Goal: Complete application form

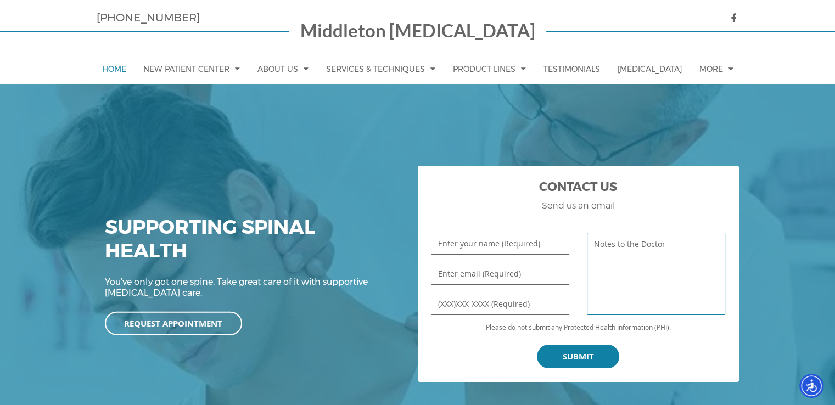
click at [635, 271] on textarea "Notes to the Doctor" at bounding box center [656, 274] width 138 height 82
paste textarea "Wikipedia is regarded as the most important source of reference information in …"
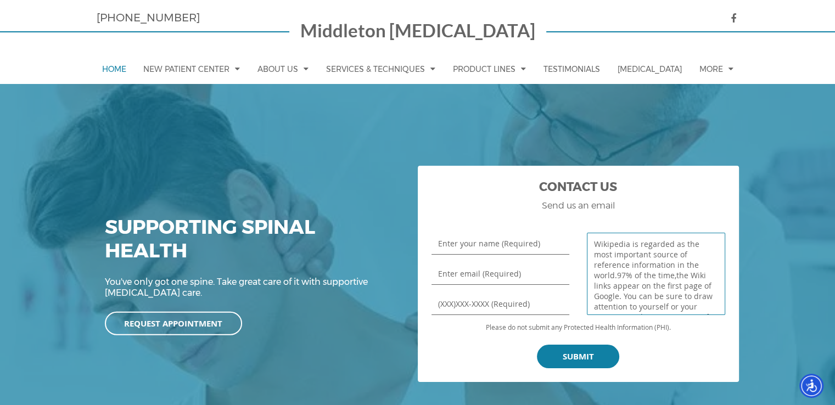
scroll to position [178, 0]
type textarea "Wikipedia is regarded as the most important source of reference information in …"
click at [483, 249] on input "Enter your name (Required)" at bounding box center [501, 244] width 138 height 22
type input "[PERSON_NAME]"
type input "[PERSON_NAME][EMAIL_ADDRESS][DOMAIN_NAME]"
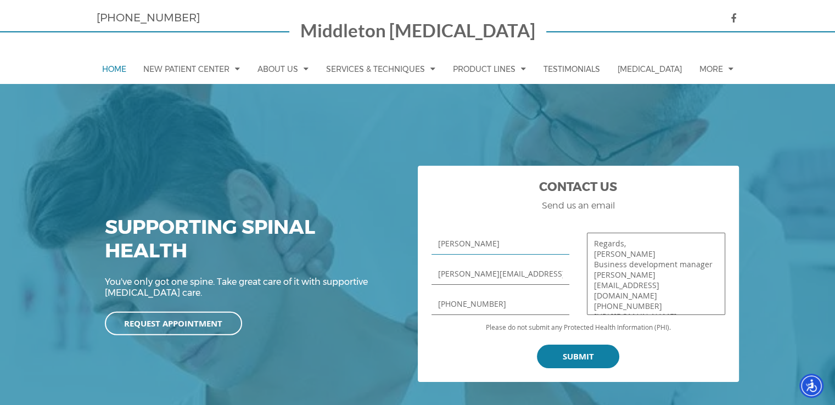
type input "[PHONE_NUMBER]"
click at [650, 288] on textarea "Wikipedia is regarded as the most important source of reference information in …" at bounding box center [656, 274] width 138 height 82
click at [644, 273] on textarea "Wikipedia is regarded as the most important source of reference information in …" at bounding box center [656, 274] width 138 height 82
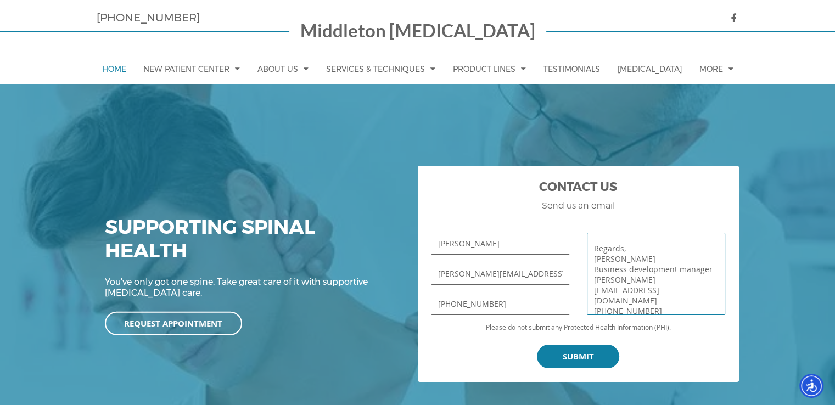
click at [644, 273] on textarea "Wikipedia is regarded as the most important source of reference information in …" at bounding box center [656, 274] width 138 height 82
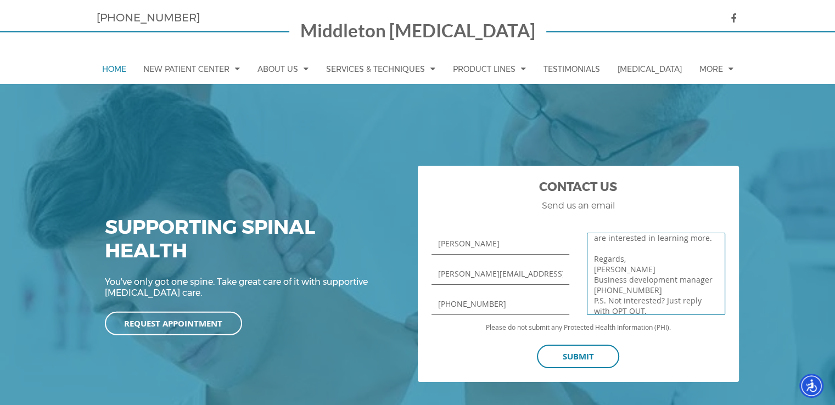
type textarea "Wikipedia is regarded as the most important source of reference information in …"
click at [585, 351] on input "Submit" at bounding box center [578, 357] width 82 height 24
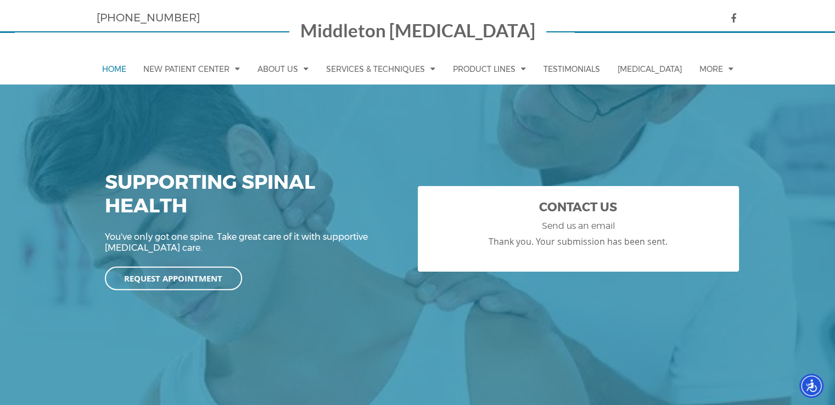
scroll to position [110, 0]
